Goal: Book appointment/travel/reservation

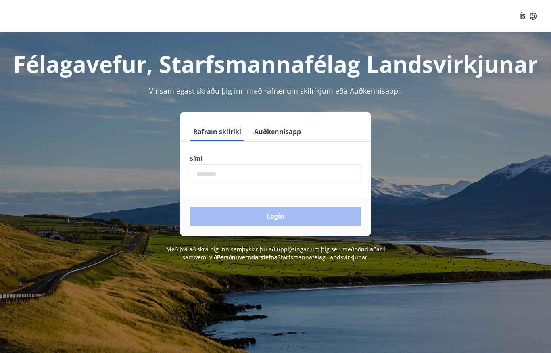
click at [265, 178] on input "phone" at bounding box center [275, 174] width 171 height 20
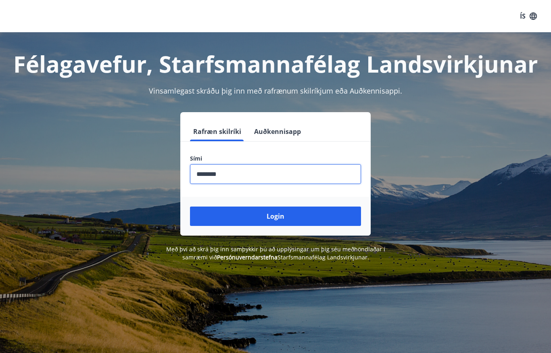
type input "********"
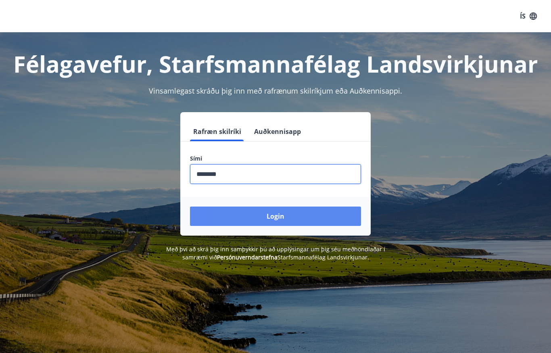
click at [319, 223] on button "Login" at bounding box center [275, 216] width 171 height 19
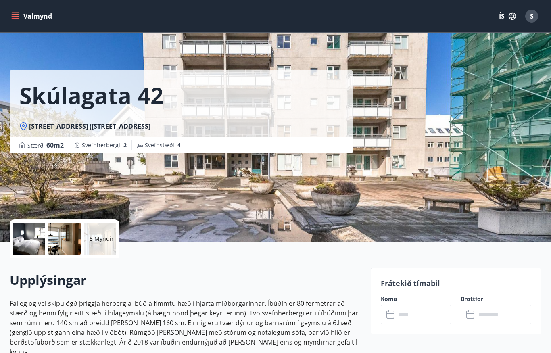
click at [419, 317] on input "text" at bounding box center [423, 315] width 55 height 20
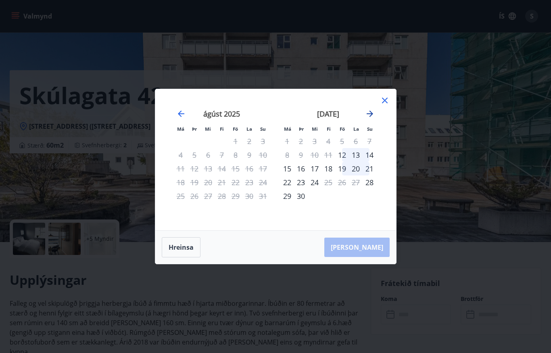
click at [372, 115] on icon "Move forward to switch to the next month." at bounding box center [370, 114] width 6 height 6
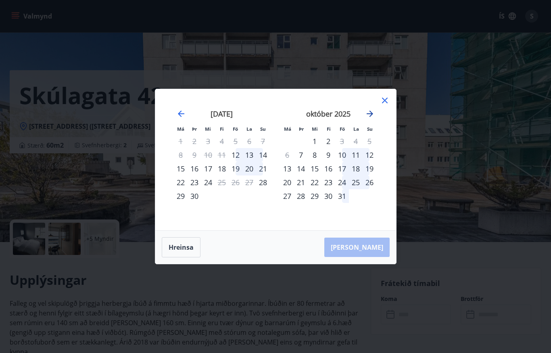
click at [375, 112] on icon "Move forward to switch to the next month." at bounding box center [370, 114] width 10 height 10
click at [371, 113] on icon "Move forward to switch to the next month." at bounding box center [370, 114] width 6 height 6
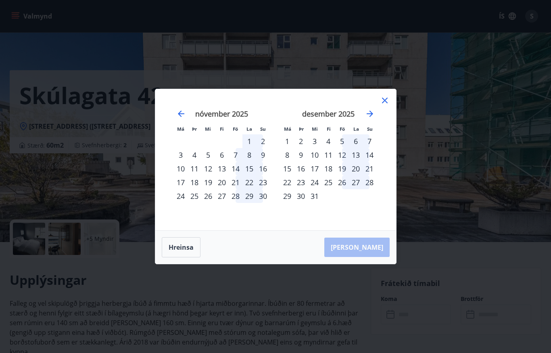
click at [345, 171] on div "19" at bounding box center [342, 169] width 14 height 14
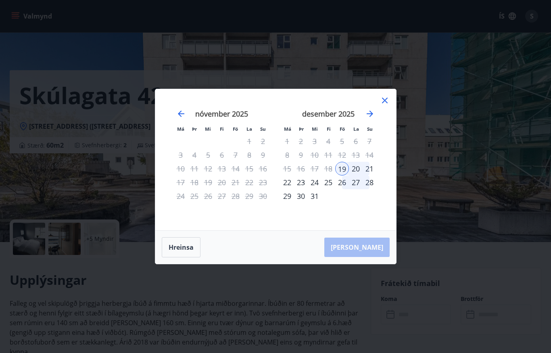
click at [346, 183] on div "26" at bounding box center [342, 183] width 14 height 14
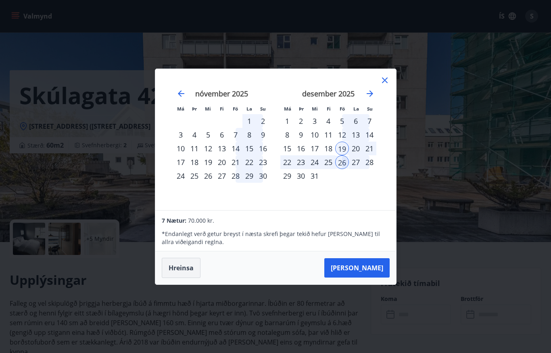
click at [185, 270] on button "Hreinsa" at bounding box center [181, 268] width 39 height 20
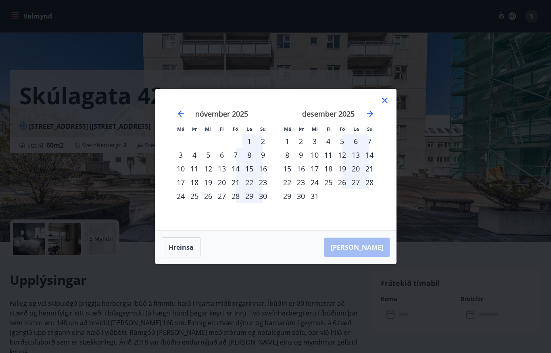
click at [361, 168] on div "20" at bounding box center [356, 169] width 14 height 14
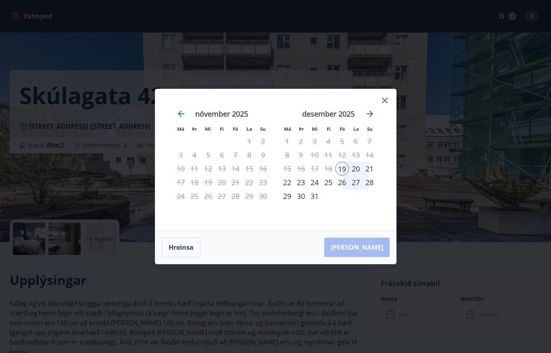
click at [359, 170] on div "20" at bounding box center [356, 169] width 14 height 14
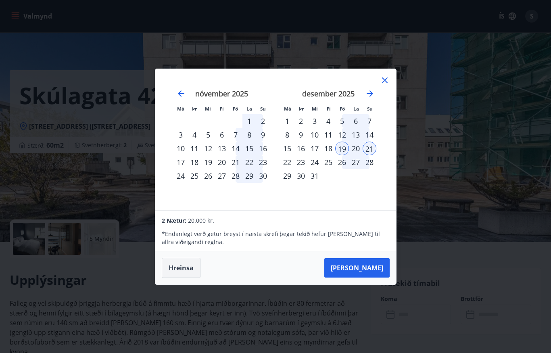
click at [189, 272] on button "Hreinsa" at bounding box center [181, 268] width 39 height 20
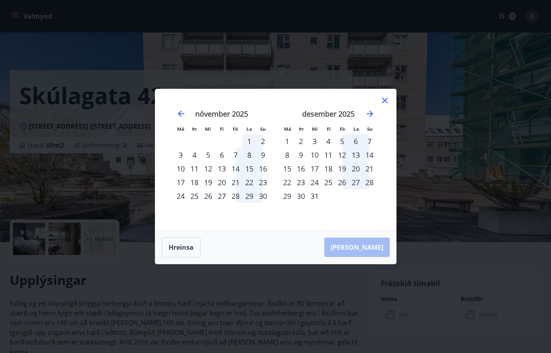
click at [358, 168] on div "20" at bounding box center [356, 169] width 14 height 14
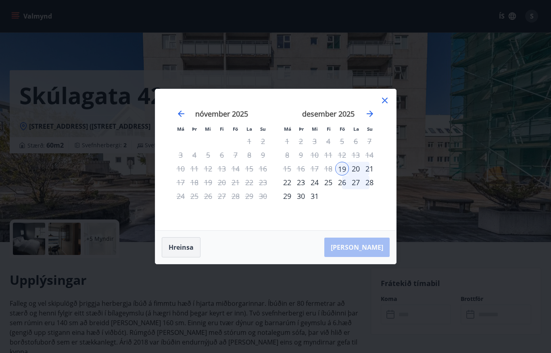
click at [182, 247] on button "Hreinsa" at bounding box center [181, 247] width 39 height 20
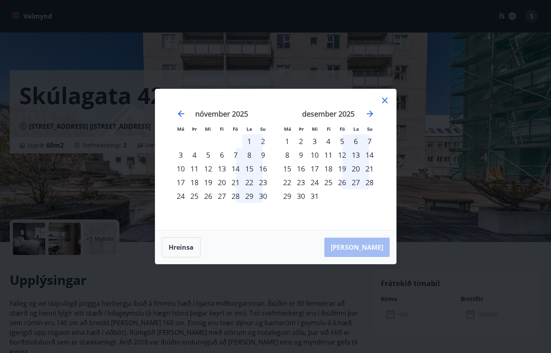
click at [373, 173] on div "21" at bounding box center [370, 169] width 14 height 14
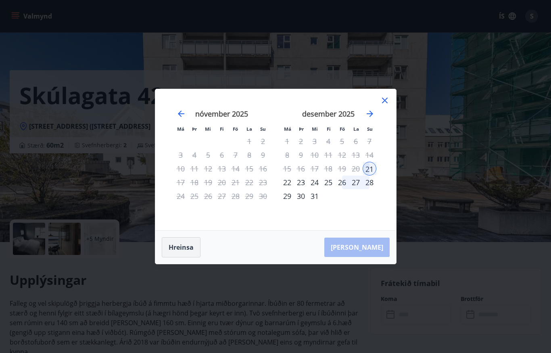
click at [184, 251] on button "Hreinsa" at bounding box center [181, 247] width 39 height 20
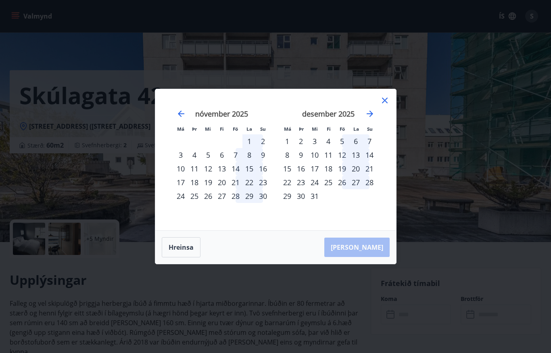
click at [363, 170] on div "21" at bounding box center [370, 169] width 14 height 14
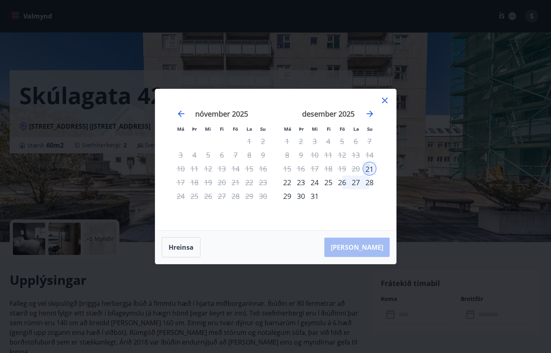
click at [359, 170] on div "20" at bounding box center [356, 169] width 14 height 14
click at [191, 252] on button "Hreinsa" at bounding box center [181, 247] width 39 height 20
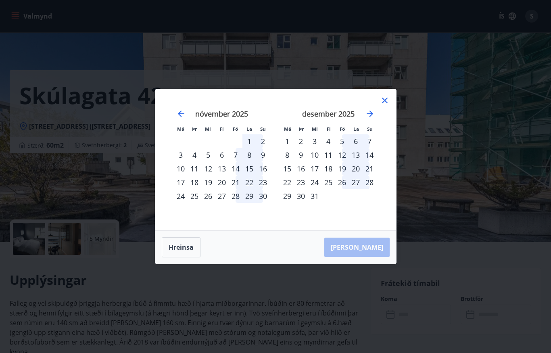
click at [358, 172] on div "20" at bounding box center [356, 169] width 14 height 14
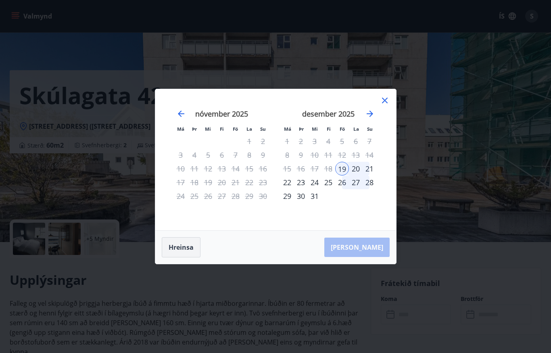
click at [187, 252] on button "Hreinsa" at bounding box center [181, 247] width 39 height 20
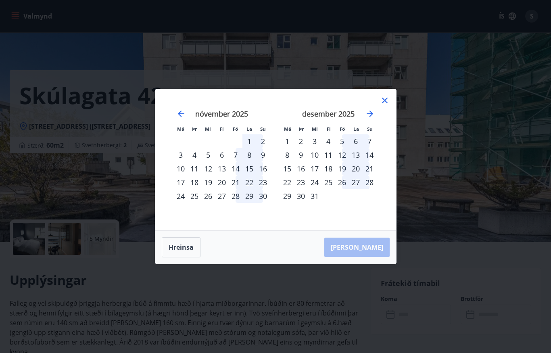
click at [346, 170] on div "19" at bounding box center [342, 169] width 14 height 14
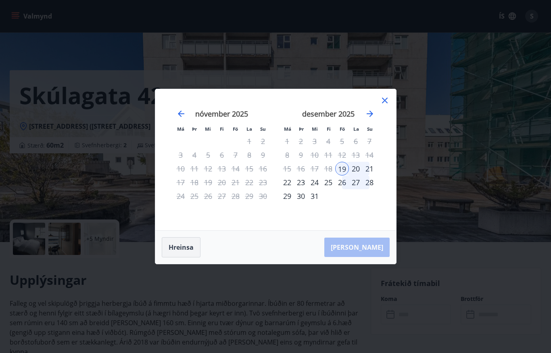
click at [194, 249] on button "Hreinsa" at bounding box center [181, 247] width 39 height 20
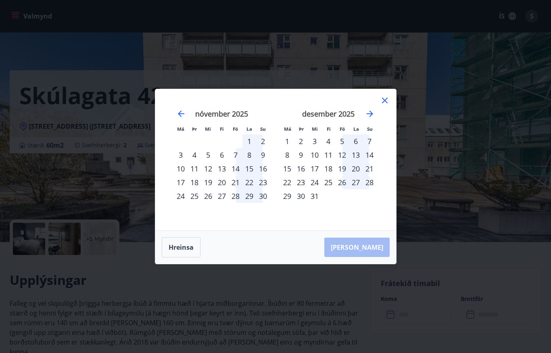
click at [372, 171] on div "21" at bounding box center [370, 169] width 14 height 14
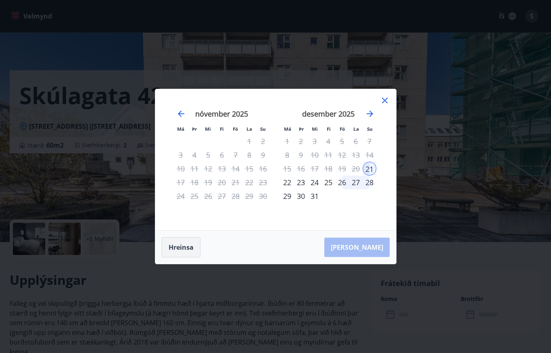
click at [184, 249] on button "Hreinsa" at bounding box center [181, 247] width 39 height 20
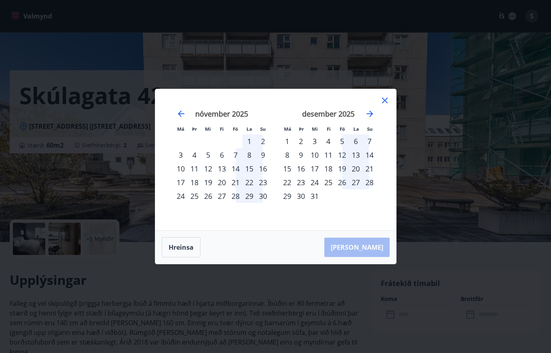
click at [376, 168] on div "21" at bounding box center [370, 169] width 14 height 14
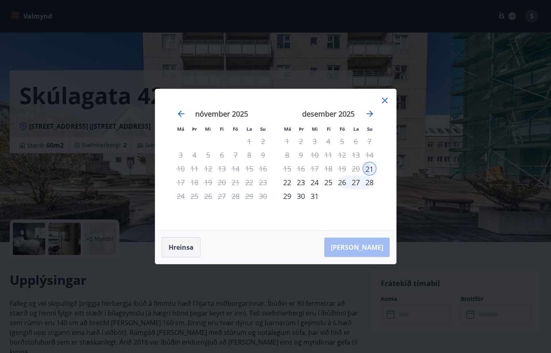
click at [183, 254] on button "Hreinsa" at bounding box center [181, 247] width 39 height 20
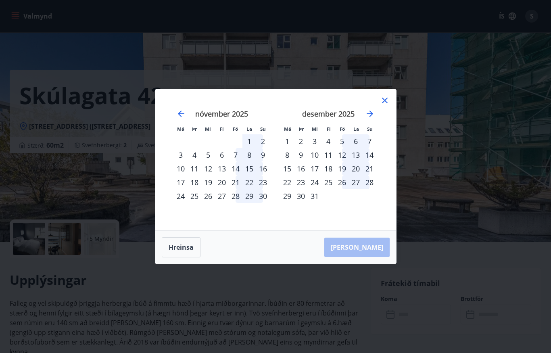
click at [342, 174] on div "19" at bounding box center [342, 169] width 14 height 14
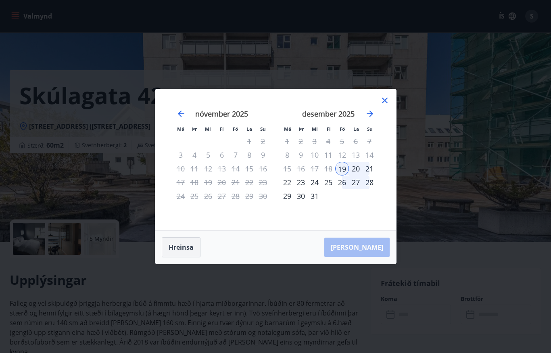
click at [191, 251] on button "Hreinsa" at bounding box center [181, 247] width 39 height 20
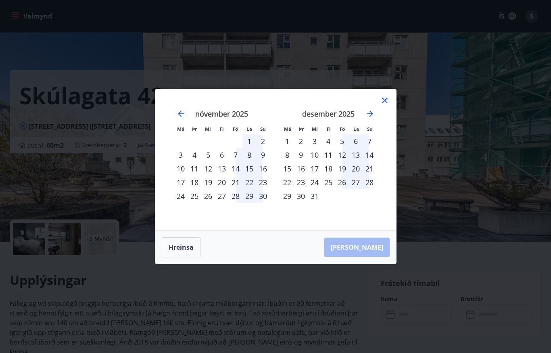
click at [358, 170] on div "20" at bounding box center [356, 169] width 14 height 14
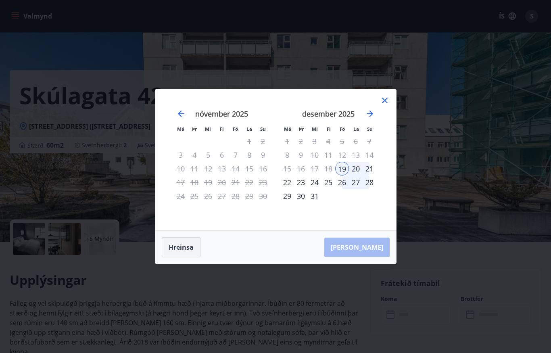
click at [189, 246] on button "Hreinsa" at bounding box center [181, 247] width 39 height 20
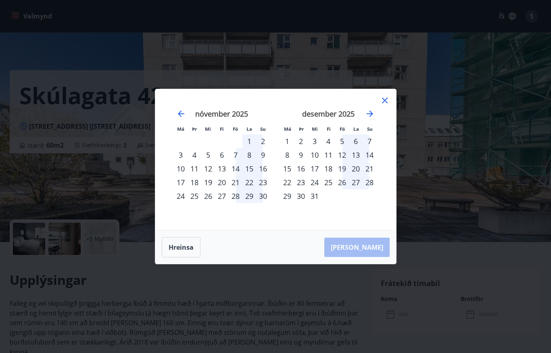
click at [346, 172] on div "19" at bounding box center [342, 169] width 14 height 14
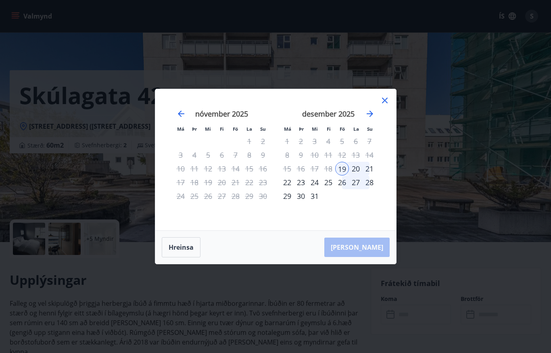
click at [346, 185] on div "26" at bounding box center [342, 183] width 14 height 14
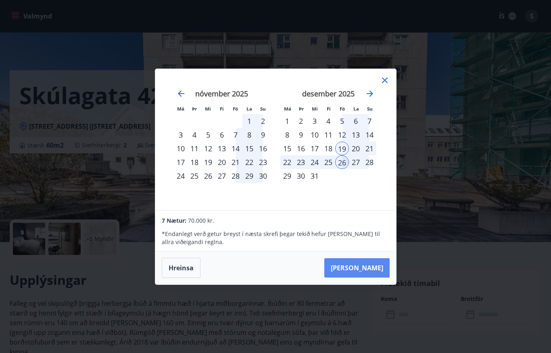
click at [374, 270] on button "[PERSON_NAME]" at bounding box center [357, 267] width 65 height 19
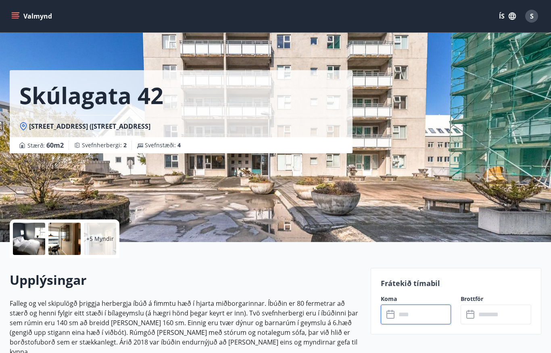
type input "******"
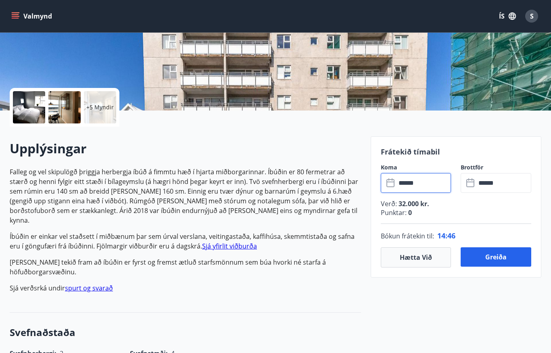
scroll to position [127, 0]
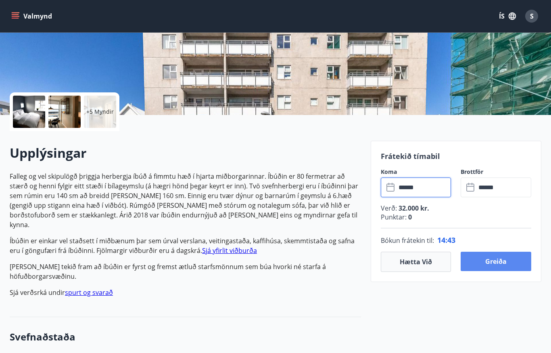
click at [505, 262] on button "Greiða" at bounding box center [496, 261] width 71 height 19
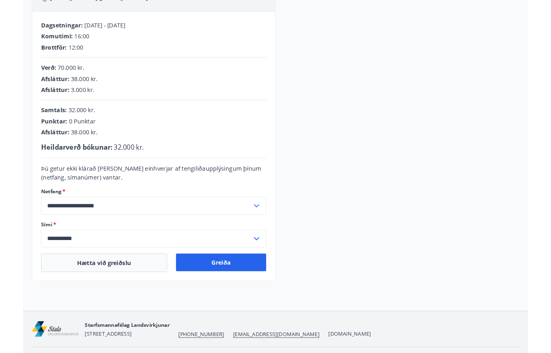
scroll to position [173, 0]
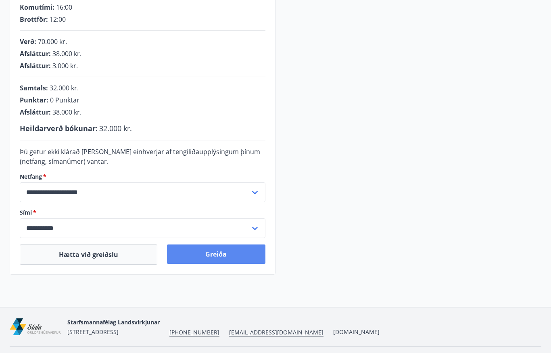
click at [229, 257] on button "Greiða" at bounding box center [216, 254] width 99 height 19
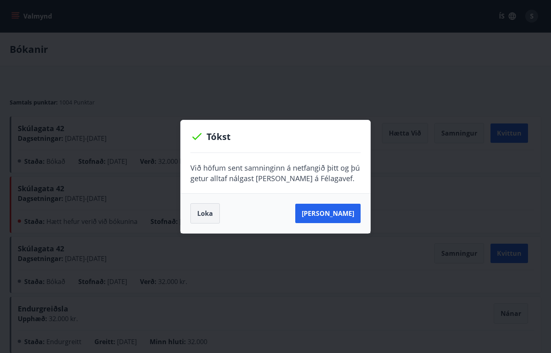
click at [211, 213] on button "Loka" at bounding box center [205, 213] width 29 height 20
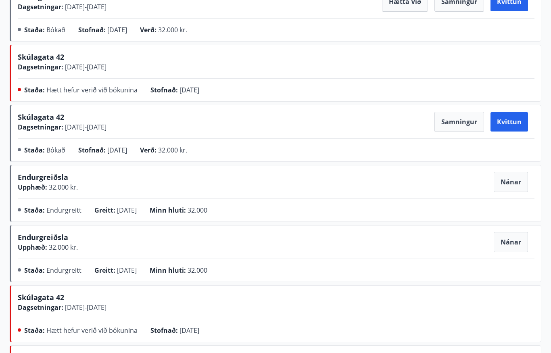
scroll to position [131, 0]
